Goal: Transaction & Acquisition: Obtain resource

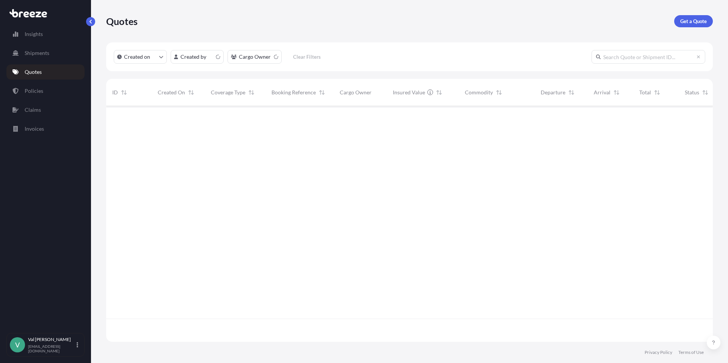
scroll to position [234, 601]
click at [684, 21] on p "Get a Quote" at bounding box center [693, 21] width 27 height 8
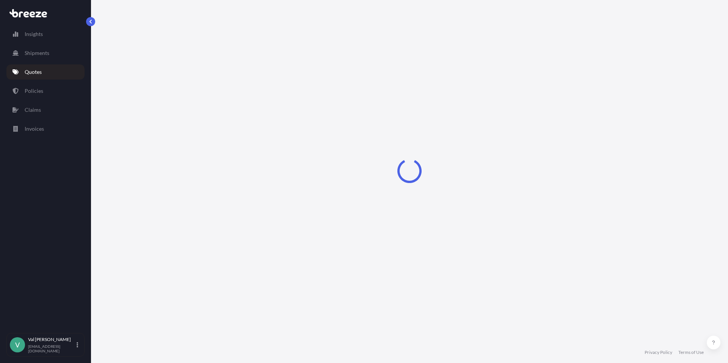
select select "Sea"
select select "1"
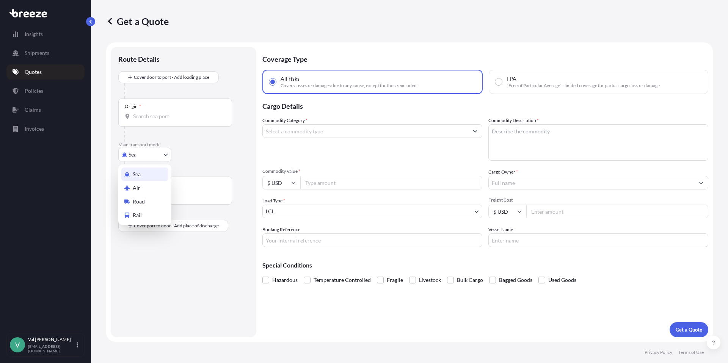
click at [135, 154] on body "Insights Shipments Quotes Policies Claims Invoices V [PERSON_NAME] [PERSON_NAME…" at bounding box center [364, 181] width 728 height 363
click at [143, 200] on span "Road" at bounding box center [139, 202] width 12 height 8
select select "Road"
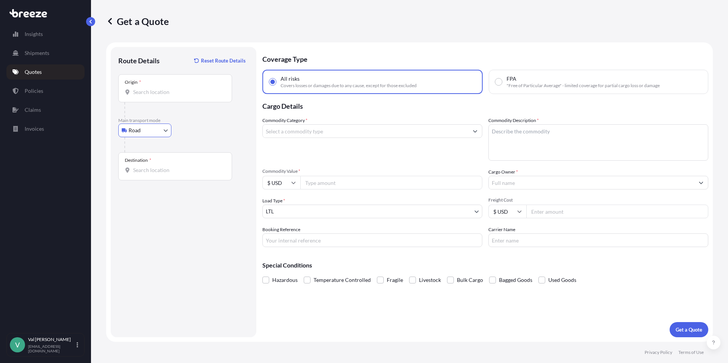
click at [157, 90] on input "Origin *" at bounding box center [177, 92] width 89 height 8
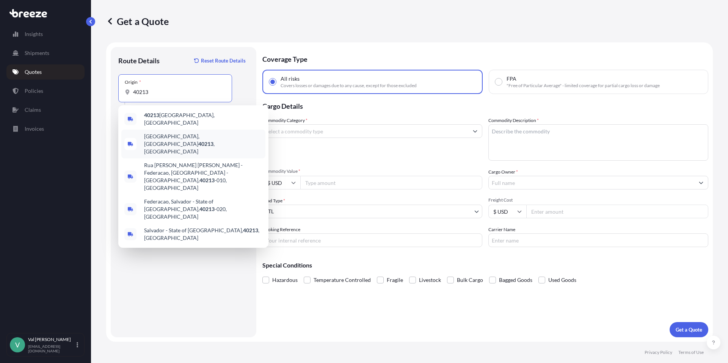
click at [171, 133] on span "[GEOGRAPHIC_DATA] , [GEOGRAPHIC_DATA]" at bounding box center [203, 144] width 118 height 23
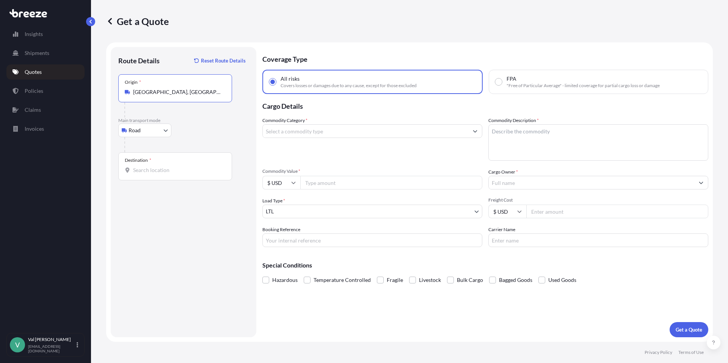
type input "[GEOGRAPHIC_DATA], [GEOGRAPHIC_DATA]"
click at [151, 170] on input "Destination *" at bounding box center [177, 170] width 89 height 8
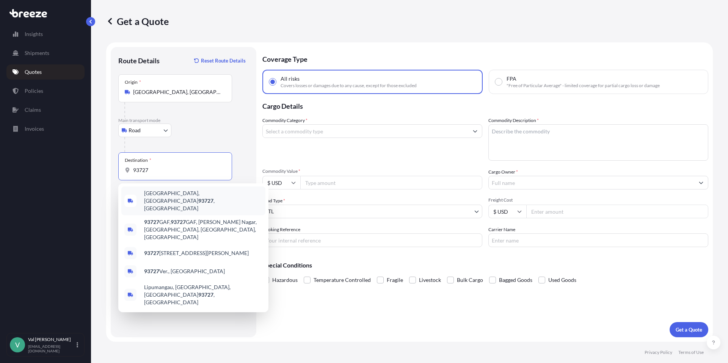
click at [156, 192] on span "[GEOGRAPHIC_DATA] , [GEOGRAPHIC_DATA]" at bounding box center [203, 201] width 118 height 23
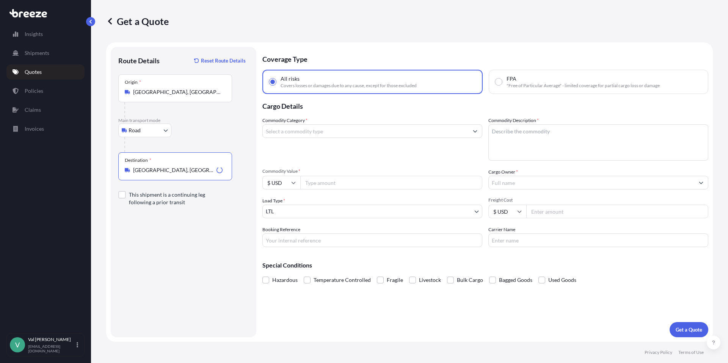
type input "[GEOGRAPHIC_DATA], [GEOGRAPHIC_DATA]"
click at [290, 133] on input "Commodity Category *" at bounding box center [365, 131] width 205 height 14
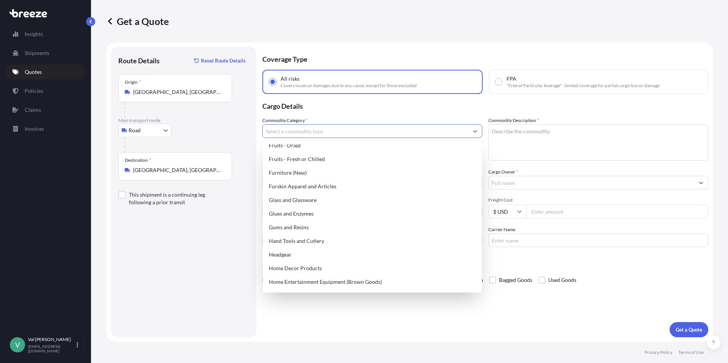
scroll to position [691, 0]
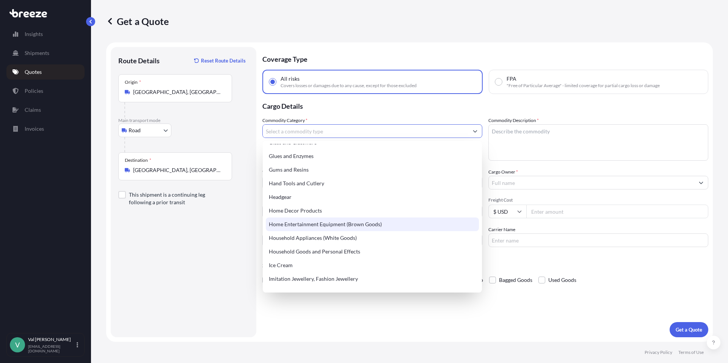
click at [333, 226] on div "Home Entertainment Equipment (Brown Goods)" at bounding box center [372, 225] width 213 height 14
type input "Home Entertainment Equipment (Brown Goods)"
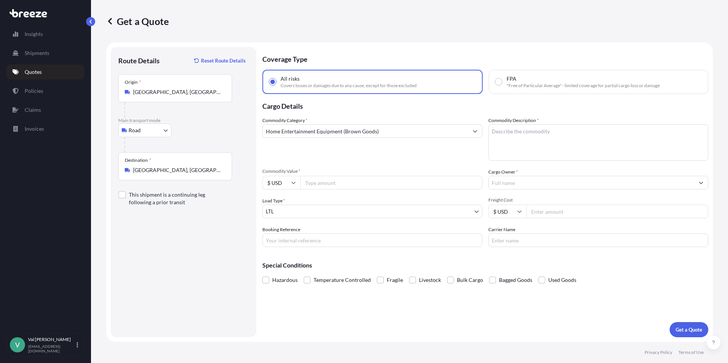
click at [326, 182] on input "Commodity Value *" at bounding box center [391, 183] width 182 height 14
type input "2100"
click at [318, 238] on input "Booking Reference" at bounding box center [372, 241] width 220 height 14
type input "s"
type input "SSP / FAT IKE'S"
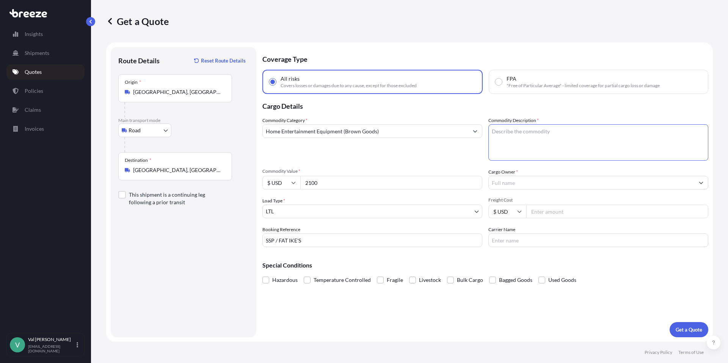
click at [500, 134] on textarea "Commodity Description *" at bounding box center [598, 142] width 220 height 36
type textarea "TV"
click at [529, 185] on input "Cargo Owner *" at bounding box center [591, 183] width 205 height 14
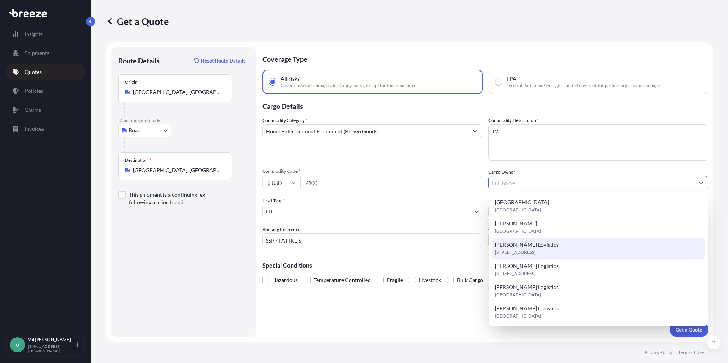
click at [533, 251] on span "[STREET_ADDRESS]" at bounding box center [515, 253] width 41 height 8
type input "[PERSON_NAME] Logistics"
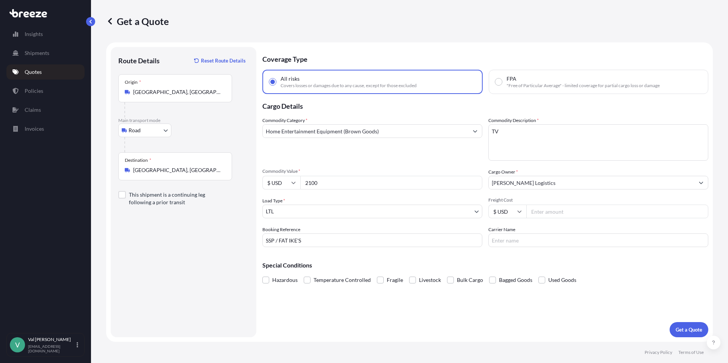
click at [551, 211] on input "Freight Cost" at bounding box center [617, 212] width 182 height 14
type input "470.64"
click at [547, 240] on input "Carrier Name" at bounding box center [598, 241] width 220 height 14
type input "XPO LOGISTICS"
click at [684, 327] on p "Get a Quote" at bounding box center [689, 330] width 27 height 8
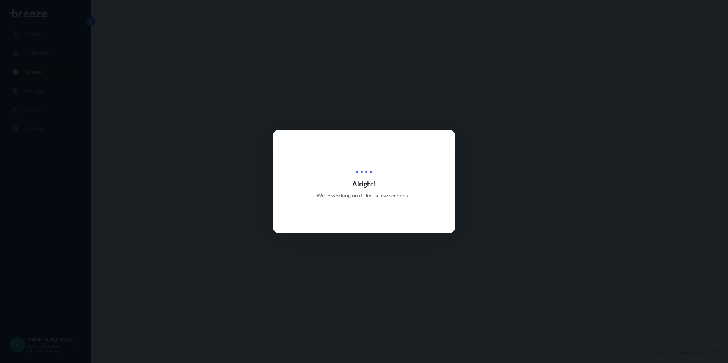
select select "Road"
select select "1"
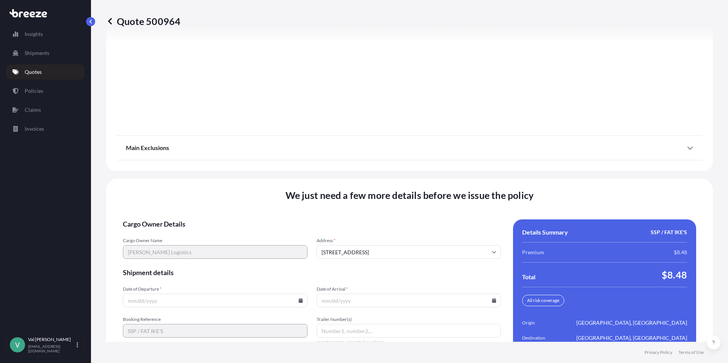
scroll to position [1028, 0]
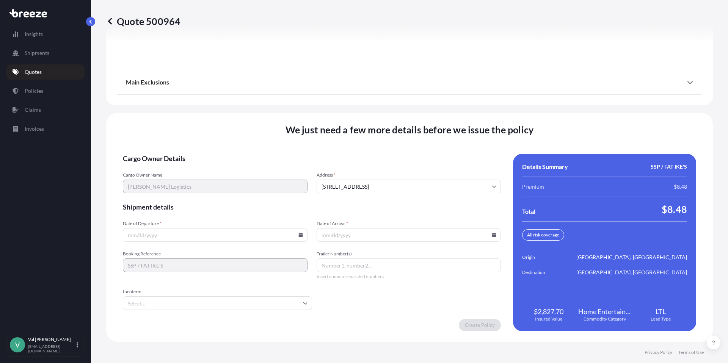
click at [300, 233] on icon at bounding box center [300, 235] width 5 height 5
click at [213, 151] on button "9" at bounding box center [214, 153] width 12 height 12
type input "[DATE]"
click at [492, 234] on icon at bounding box center [494, 235] width 4 height 5
click at [389, 165] on button "15" at bounding box center [388, 168] width 12 height 12
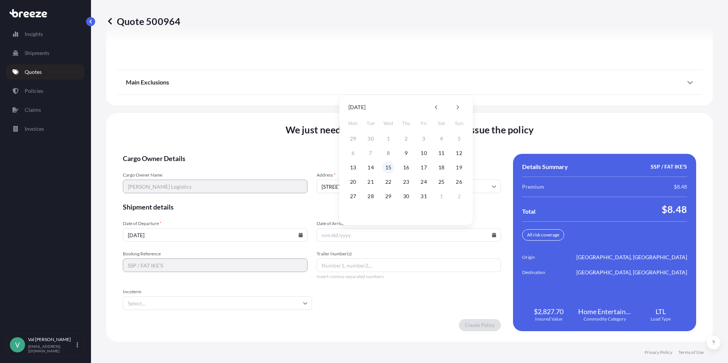
type input "[DATE]"
